Goal: Share content: Share content

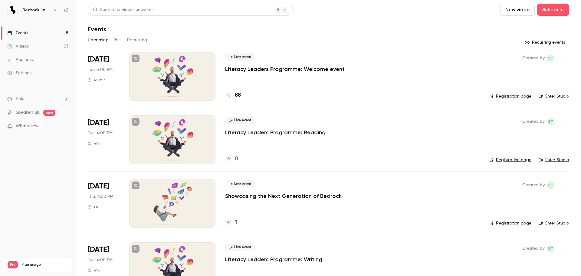
click at [38, 47] on link "Videos 103" at bounding box center [38, 46] width 76 height 13
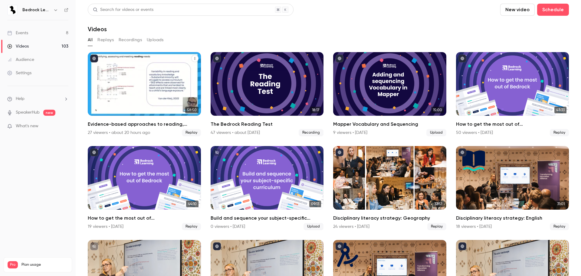
click at [154, 74] on div "Evidence-based approaches to reading, writing and language in 2025/26" at bounding box center [144, 84] width 113 height 64
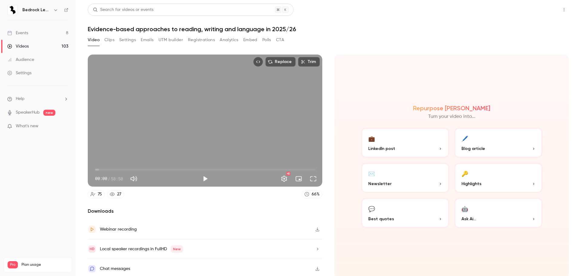
click at [544, 13] on button "Share" at bounding box center [543, 10] width 24 height 12
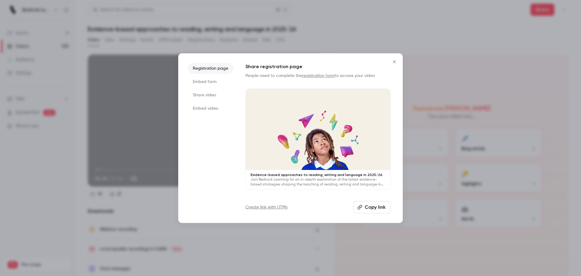
click at [377, 207] on button "Copy link" at bounding box center [372, 207] width 37 height 12
click at [208, 96] on li "Share video" at bounding box center [210, 95] width 45 height 11
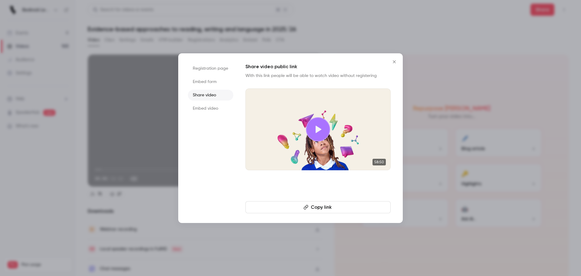
click at [325, 210] on button "Copy link" at bounding box center [317, 207] width 145 height 12
click at [322, 128] on icon at bounding box center [318, 129] width 10 height 10
